Goal: Obtain resource: Download file/media

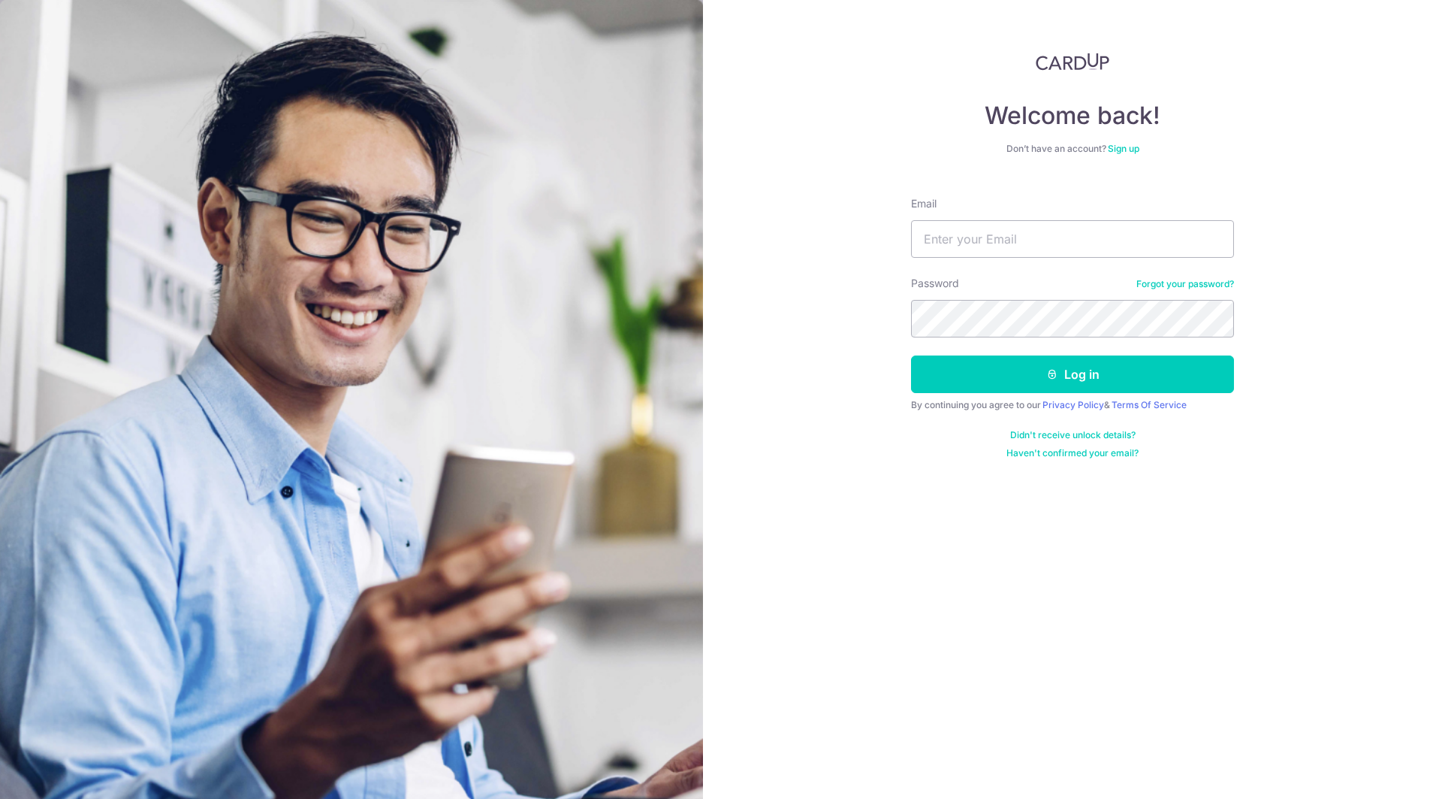
click at [989, 237] on input "Email" at bounding box center [1072, 239] width 323 height 38
type input "[EMAIL_ADDRESS][DOMAIN_NAME]"
click at [938, 380] on button "Log in" at bounding box center [1072, 374] width 323 height 38
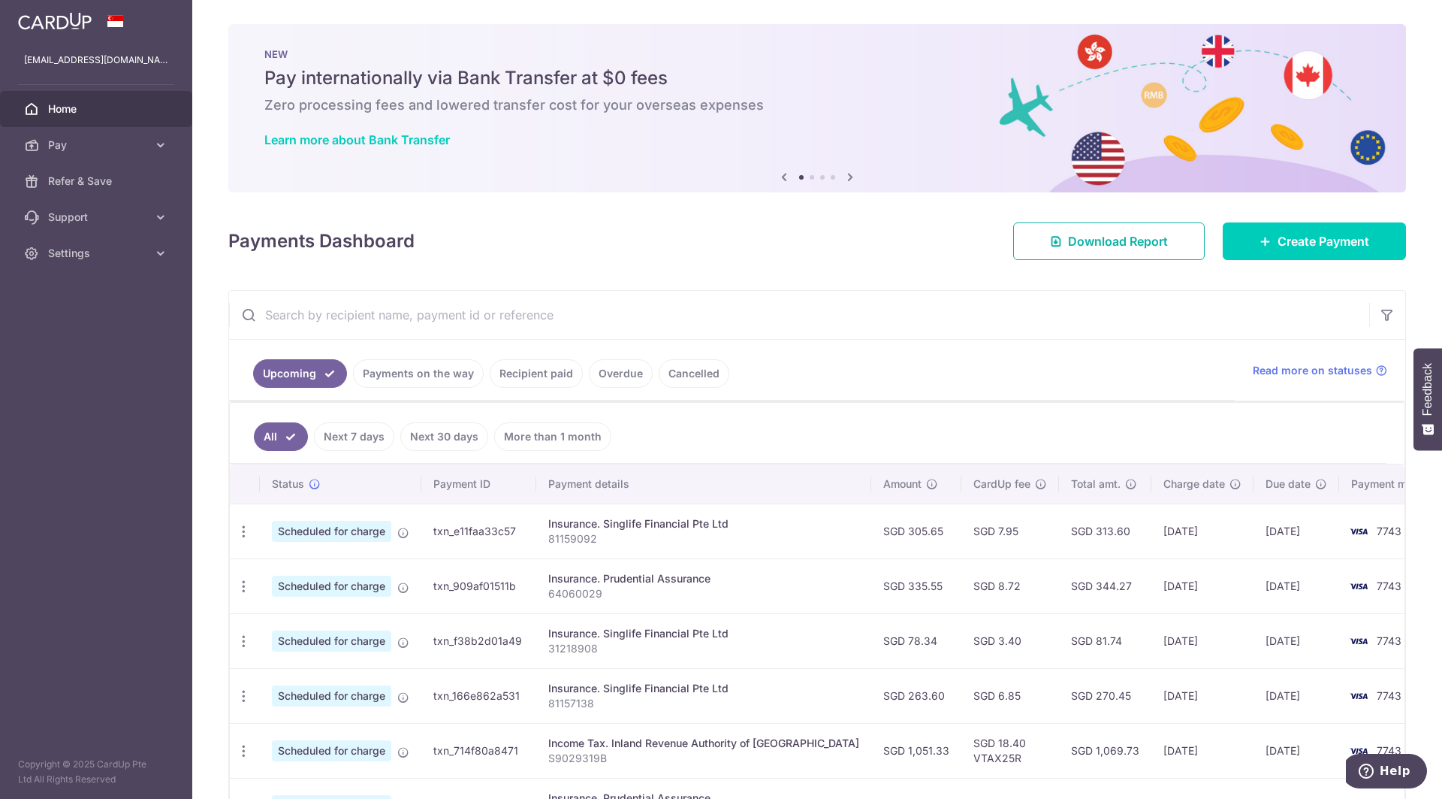
click at [1089, 228] on link "Download Report" at bounding box center [1109, 241] width 192 height 38
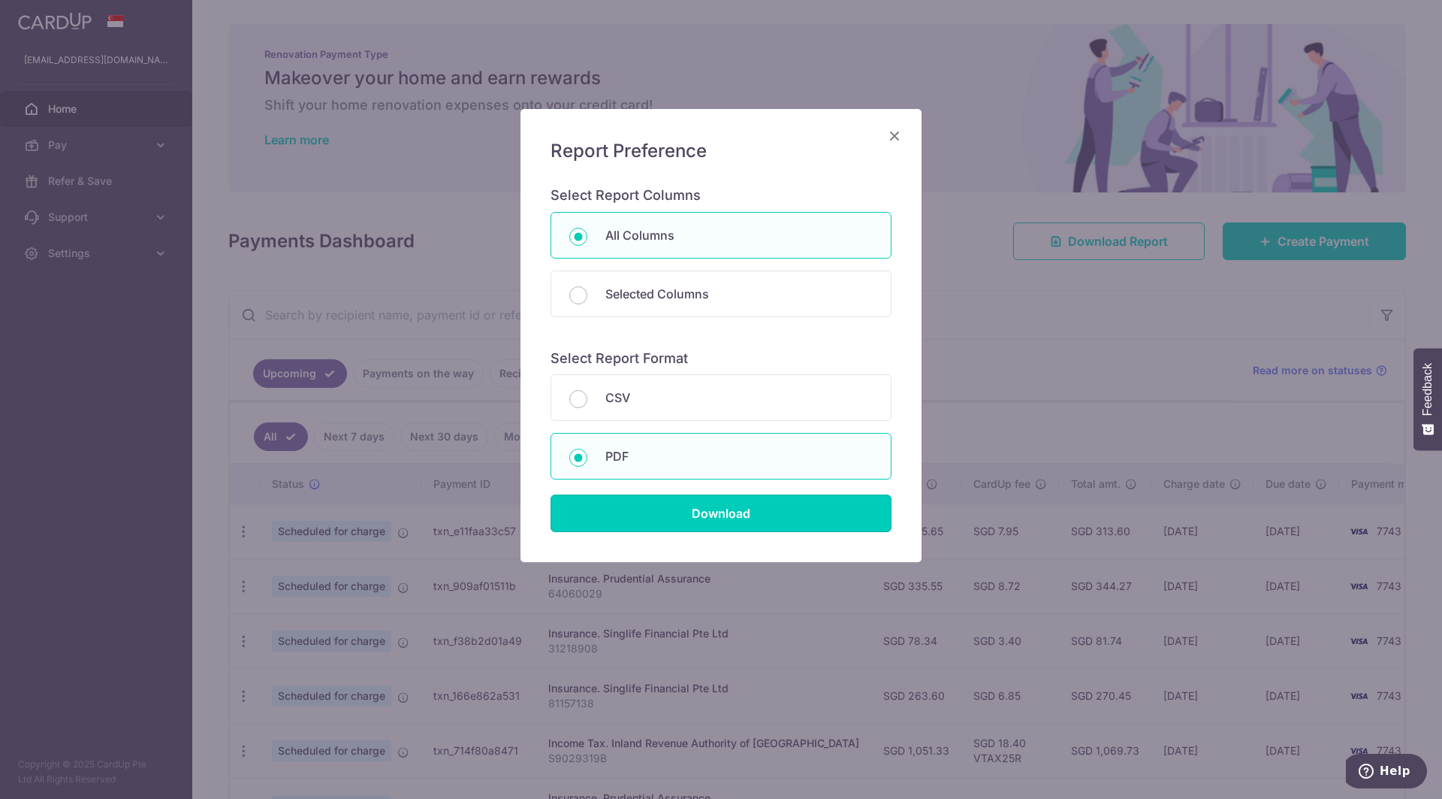
click at [759, 509] on input "Download" at bounding box center [721, 513] width 341 height 38
